Goal: Task Accomplishment & Management: Manage account settings

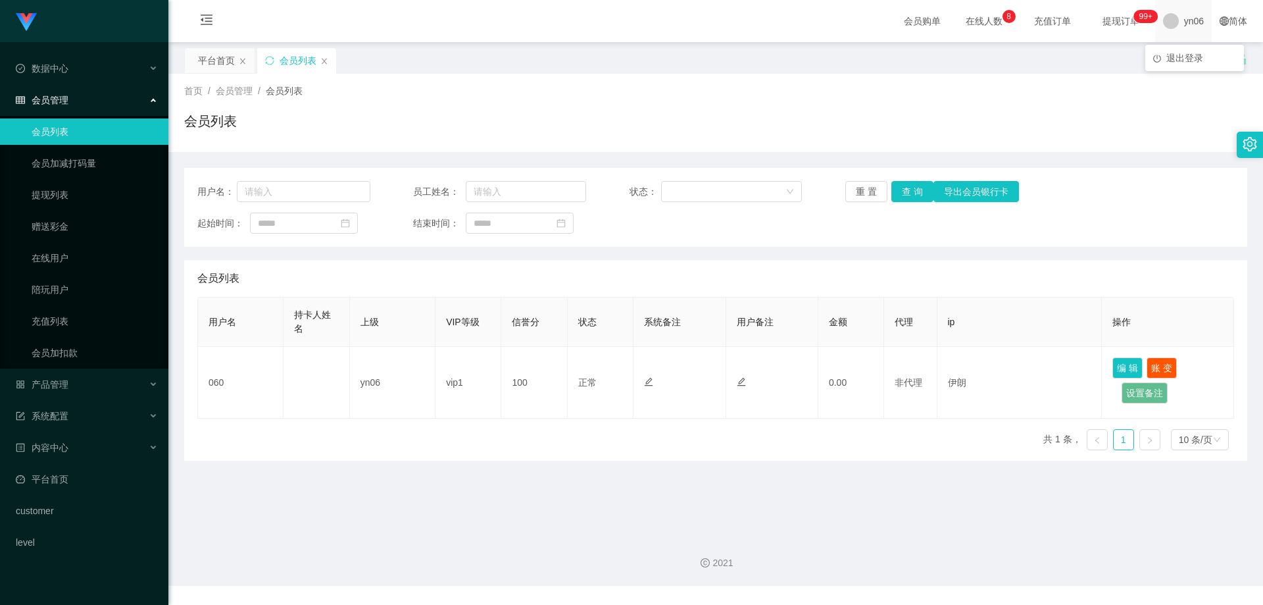
click at [1173, 16] on div "yn06" at bounding box center [1183, 21] width 57 height 42
click at [1170, 56] on span "退出登录" at bounding box center [1184, 58] width 37 height 11
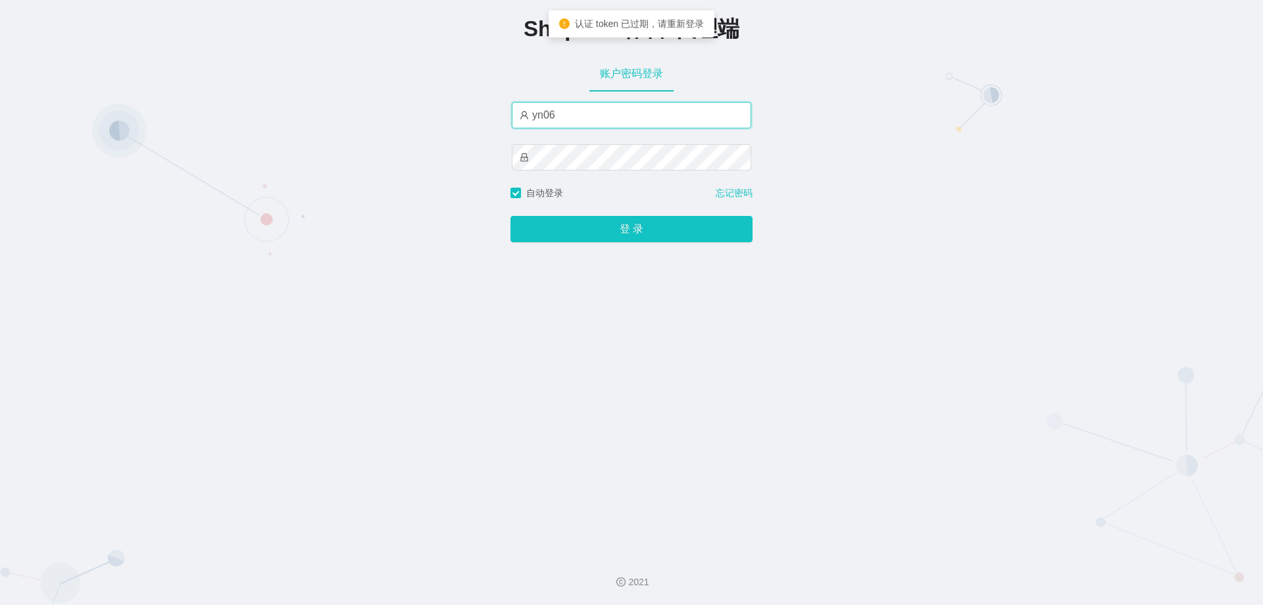
click at [562, 116] on input "yn06" at bounding box center [631, 115] width 239 height 26
type input "xjp806"
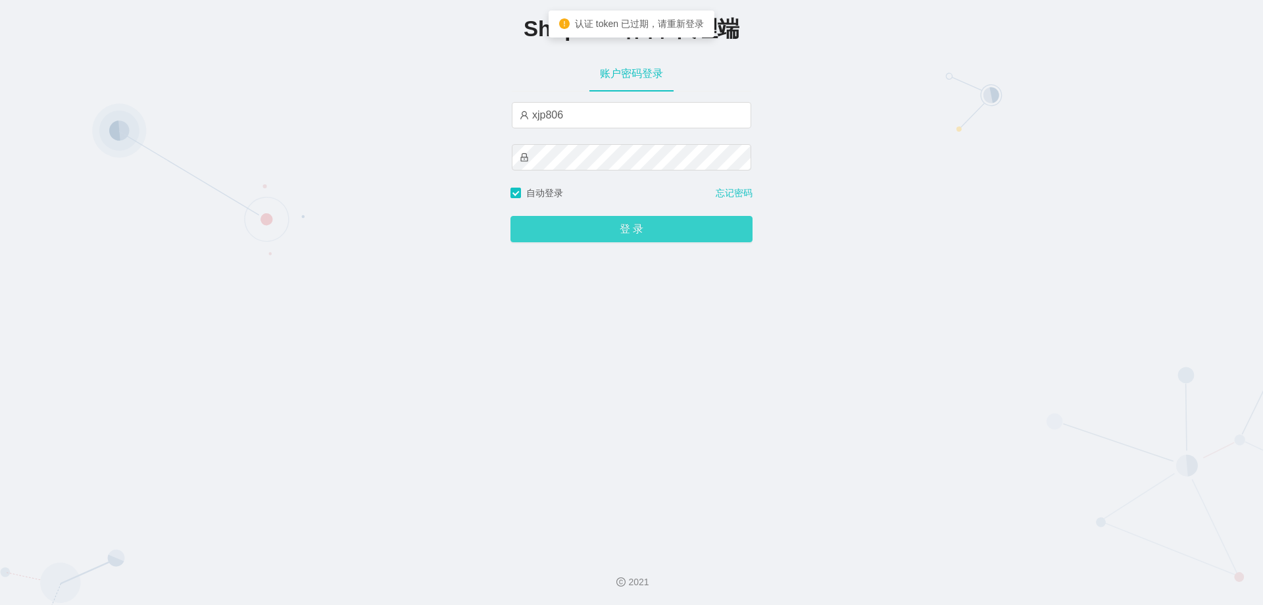
click at [599, 235] on button "登 录" at bounding box center [632, 229] width 242 height 26
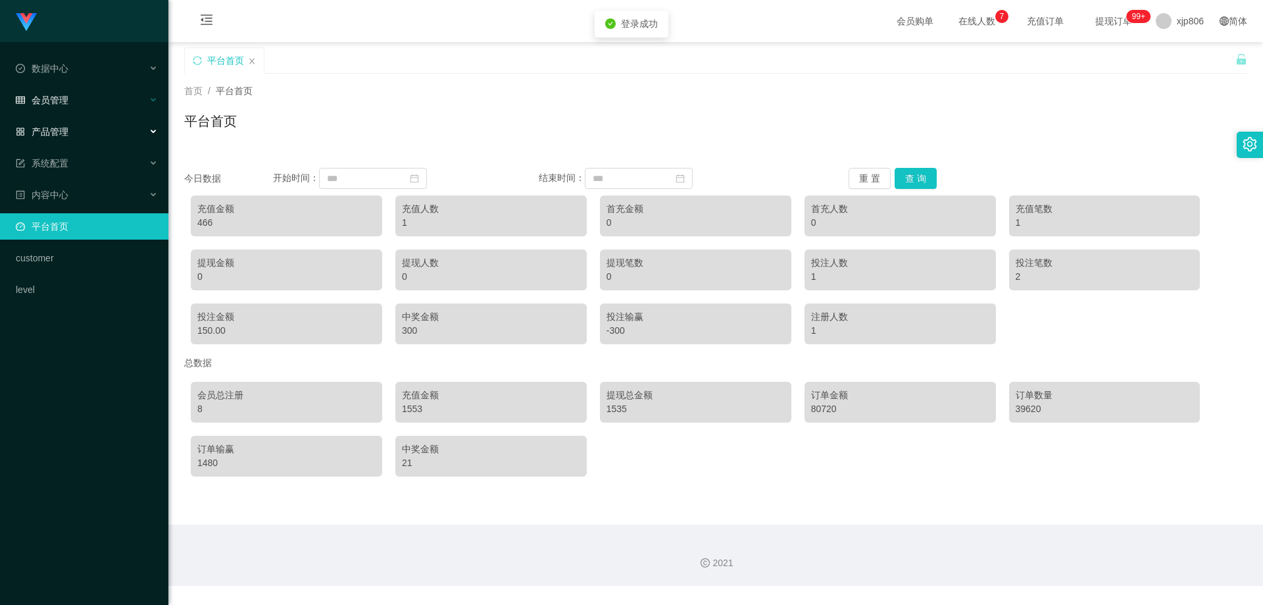
click at [78, 101] on div "会员管理" at bounding box center [84, 100] width 168 height 26
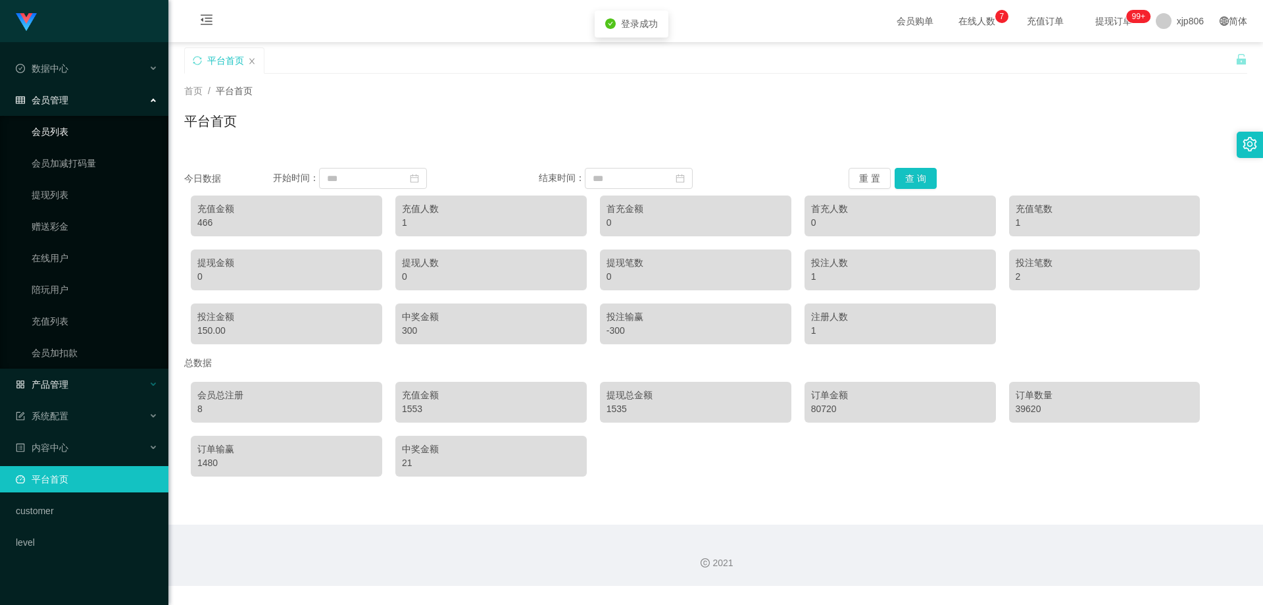
click at [78, 138] on link "会员列表" at bounding box center [95, 131] width 126 height 26
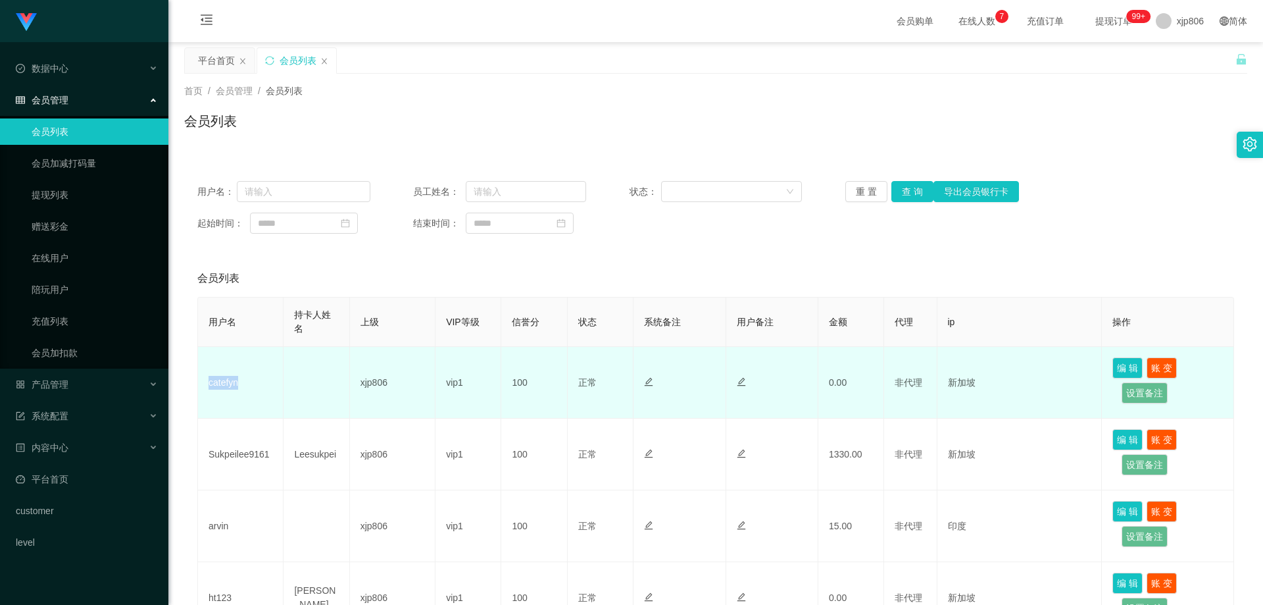
drag, startPoint x: 255, startPoint y: 386, endPoint x: 211, endPoint y: 385, distance: 44.8
click at [207, 384] on td "catefyn" at bounding box center [241, 383] width 86 height 72
click at [248, 391] on td "catefyn" at bounding box center [241, 383] width 86 height 72
drag, startPoint x: 230, startPoint y: 388, endPoint x: 251, endPoint y: 407, distance: 28.4
click at [200, 387] on td "catefyn" at bounding box center [241, 383] width 86 height 72
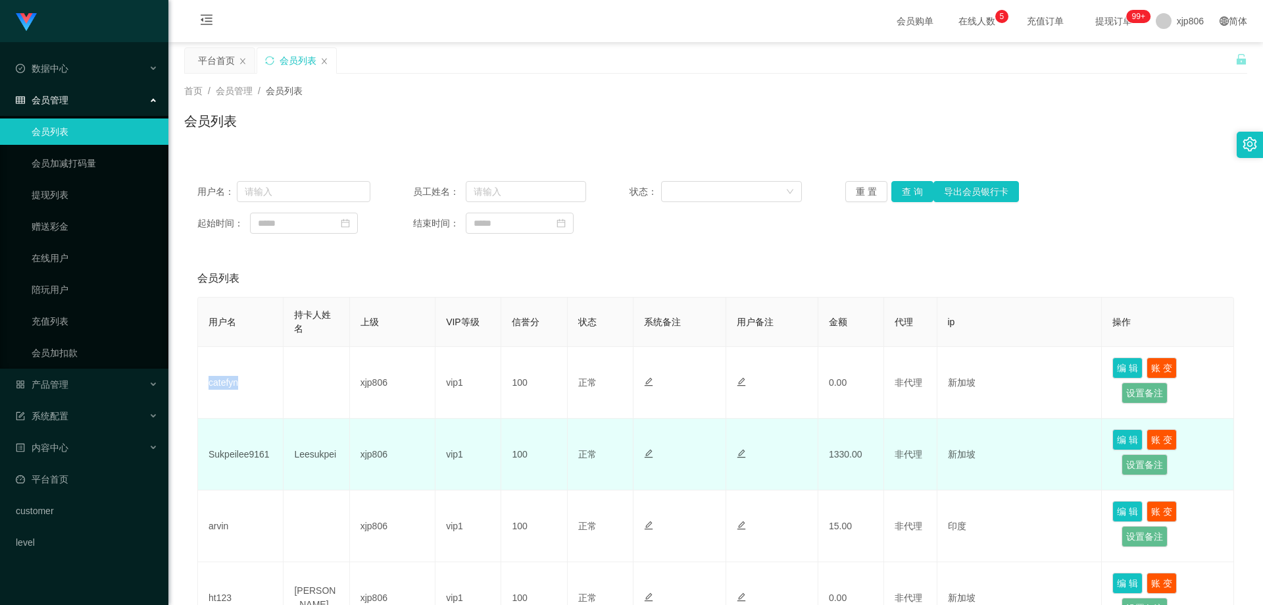
copy td "catefyn"
